Goal: Task Accomplishment & Management: Use online tool/utility

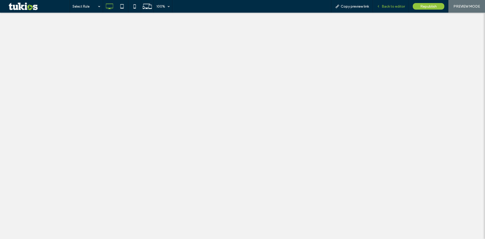
click at [388, 6] on span "Back to editor" at bounding box center [393, 6] width 23 height 4
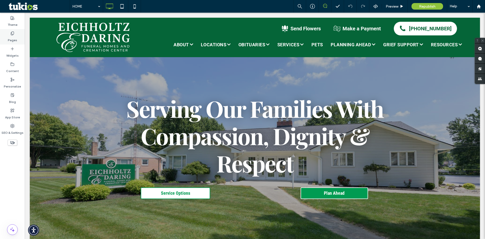
click at [12, 38] on label "Pages" at bounding box center [12, 38] width 9 height 7
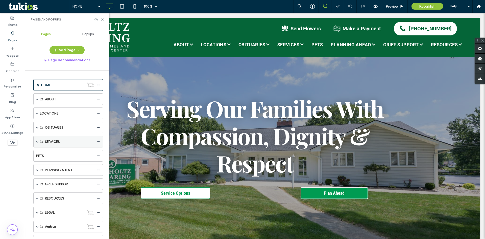
scroll to position [23, 0]
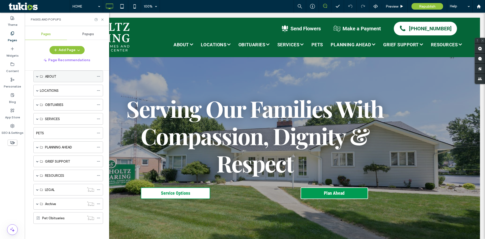
click at [48, 78] on label "ABOUT" at bounding box center [50, 76] width 11 height 9
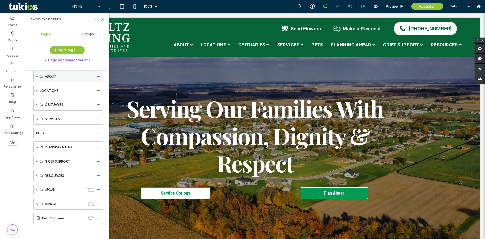
click at [38, 77] on span at bounding box center [37, 76] width 3 height 3
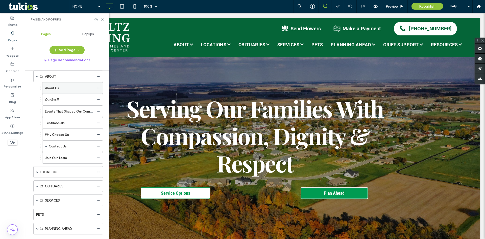
click at [57, 88] on label "About Us" at bounding box center [52, 88] width 14 height 9
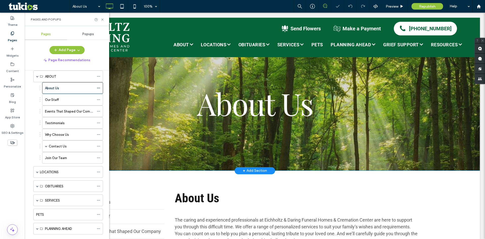
scroll to position [50, 0]
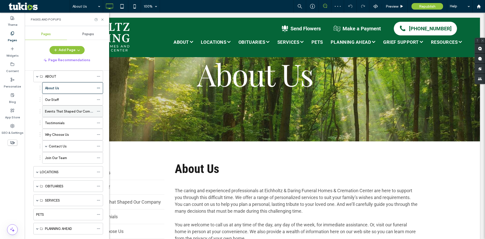
click at [70, 113] on label "Events That Shaped Our Company" at bounding box center [71, 111] width 52 height 9
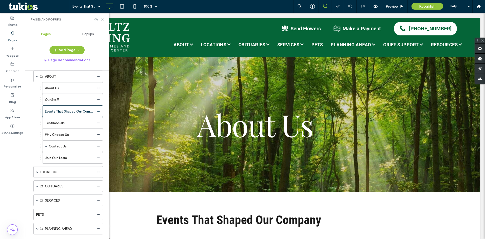
click at [102, 19] on use at bounding box center [102, 19] width 2 height 2
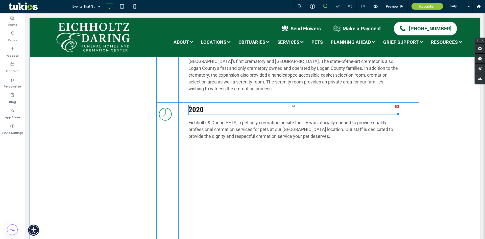
scroll to position [833, 0]
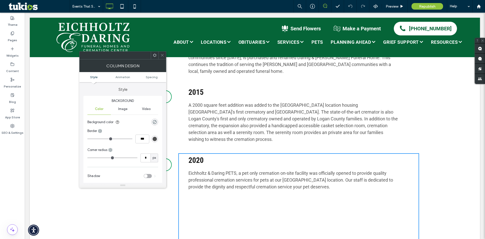
click at [161, 55] on icon at bounding box center [162, 55] width 4 height 4
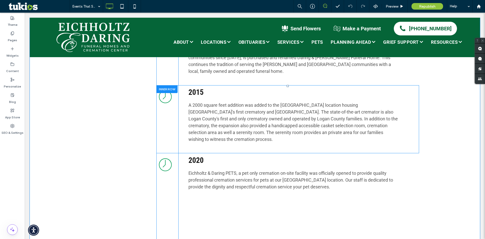
click at [161, 99] on div "Visitation Click To Paste" at bounding box center [167, 119] width 22 height 68
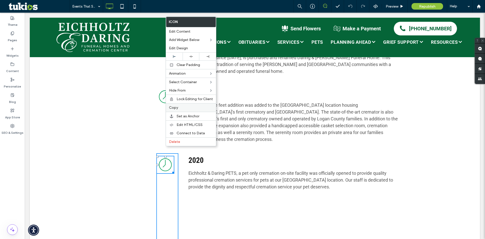
click at [179, 109] on label "Copy" at bounding box center [191, 107] width 44 height 4
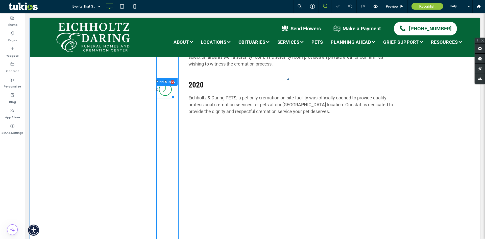
scroll to position [909, 0]
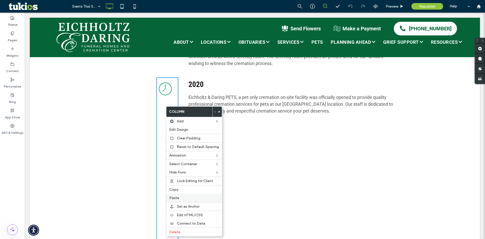
click at [177, 196] on span "Paste" at bounding box center [174, 197] width 10 height 4
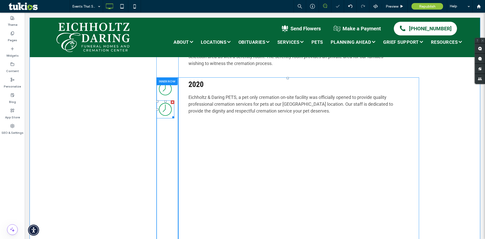
click at [163, 100] on icon "Visitation" at bounding box center [165, 109] width 18 height 18
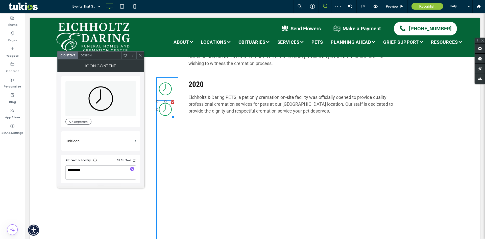
drag, startPoint x: 163, startPoint y: 91, endPoint x: 164, endPoint y: 112, distance: 21.0
click at [164, 112] on div "Visitation Click To Paste Visitation" at bounding box center [167, 170] width 22 height 186
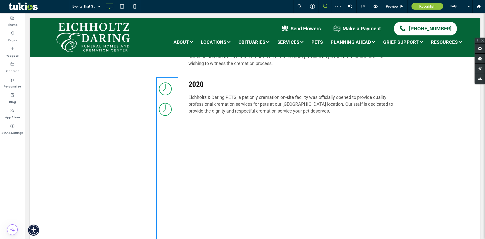
click at [163, 100] on icon "Visitation" at bounding box center [165, 109] width 18 height 18
drag, startPoint x: 163, startPoint y: 88, endPoint x: 165, endPoint y: 101, distance: 13.3
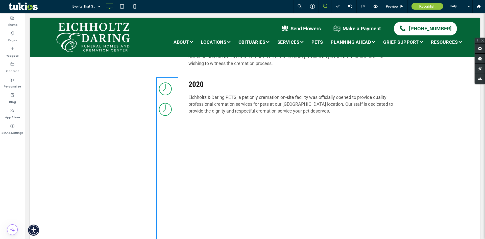
click at [165, 105] on div "Visitation Click To Paste Visitation" at bounding box center [167, 170] width 22 height 186
click at [165, 100] on icon "Visitation" at bounding box center [165, 109] width 18 height 18
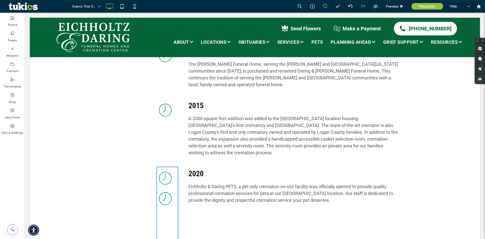
scroll to position [858, 0]
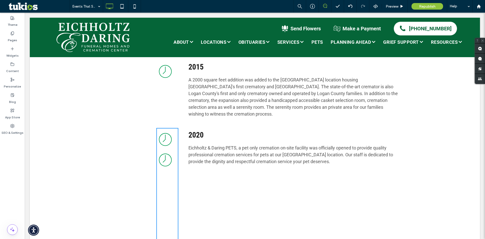
drag, startPoint x: 163, startPoint y: 144, endPoint x: 163, endPoint y: 142, distance: 2.8
click at [163, 151] on icon "Visitation" at bounding box center [165, 160] width 18 height 18
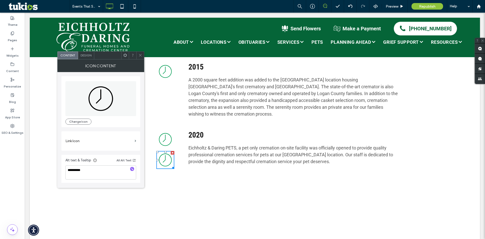
drag, startPoint x: 164, startPoint y: 136, endPoint x: 165, endPoint y: 148, distance: 11.9
click at [165, 151] on icon "Visitation" at bounding box center [165, 160] width 18 height 18
click at [86, 59] on div "Design" at bounding box center [86, 56] width 16 height 8
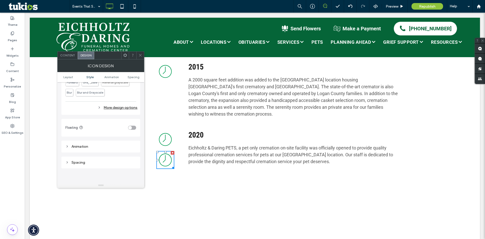
scroll to position [202, 0]
click at [171, 151] on div at bounding box center [173, 153] width 4 height 4
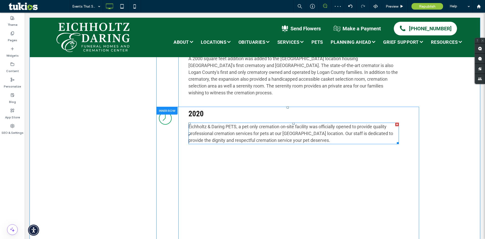
scroll to position [833, 0]
